Goal: Transaction & Acquisition: Purchase product/service

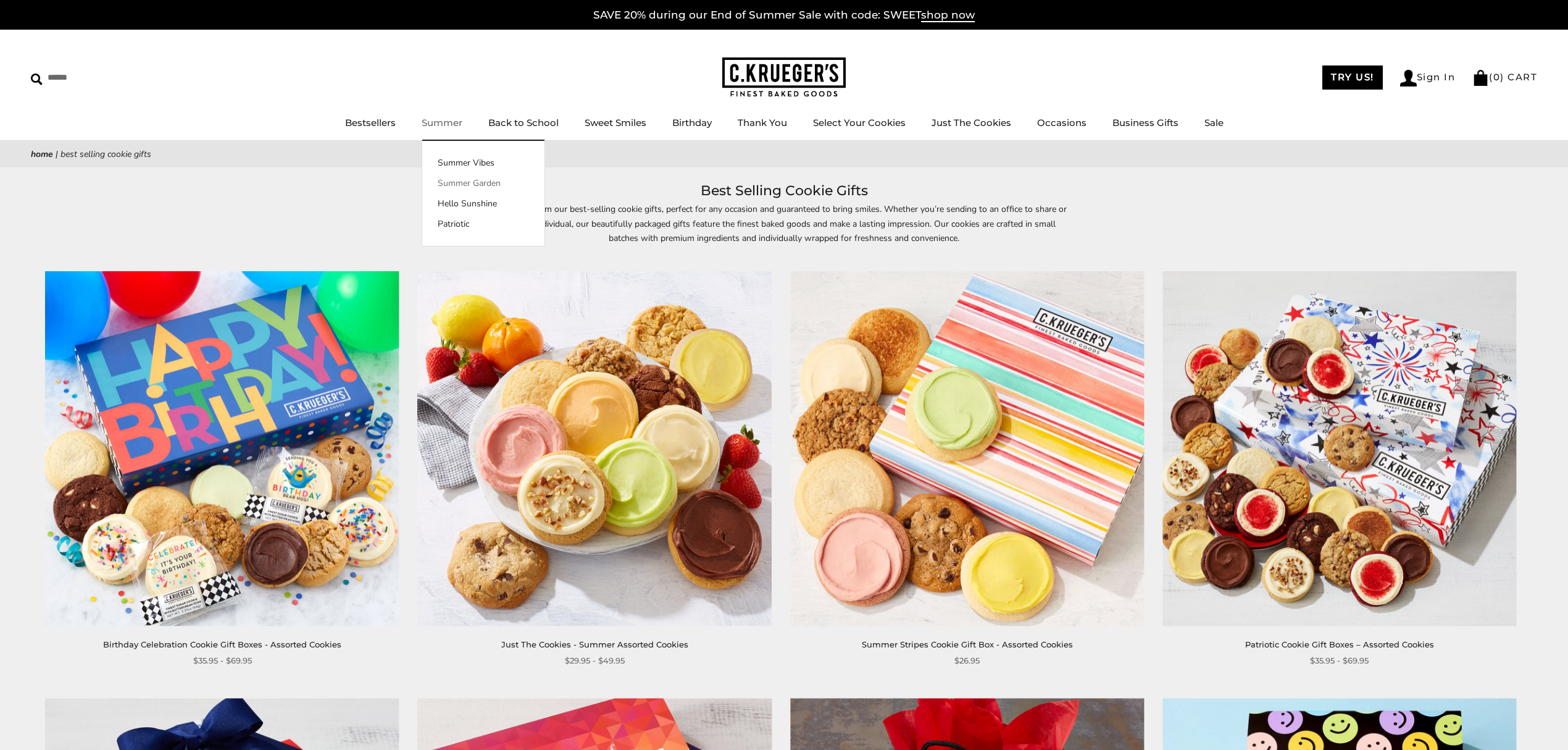
click at [477, 185] on link "Summer Garden" at bounding box center [483, 183] width 123 height 13
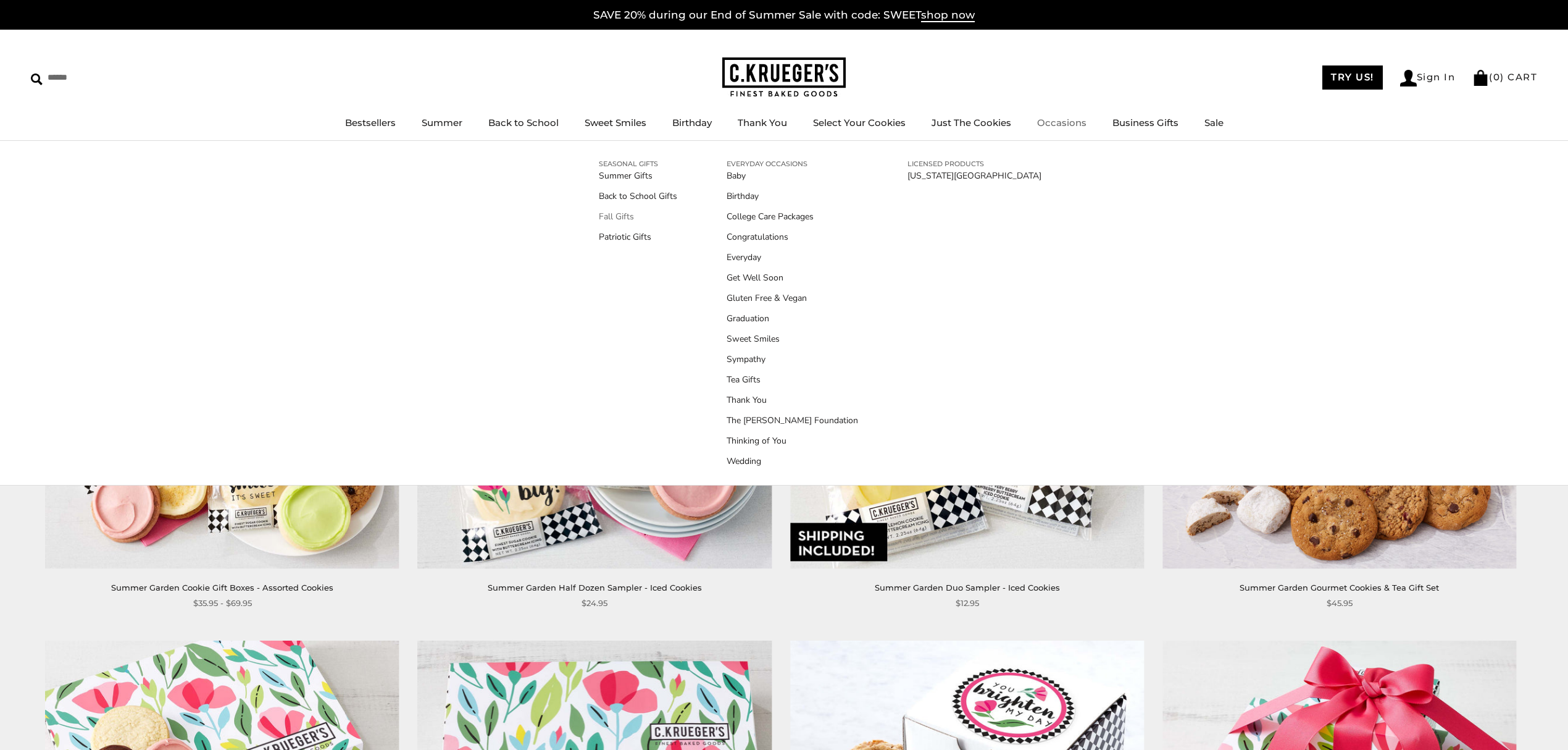
click at [618, 211] on link "Fall Gifts" at bounding box center [637, 217] width 78 height 13
